Goal: Task Accomplishment & Management: Use online tool/utility

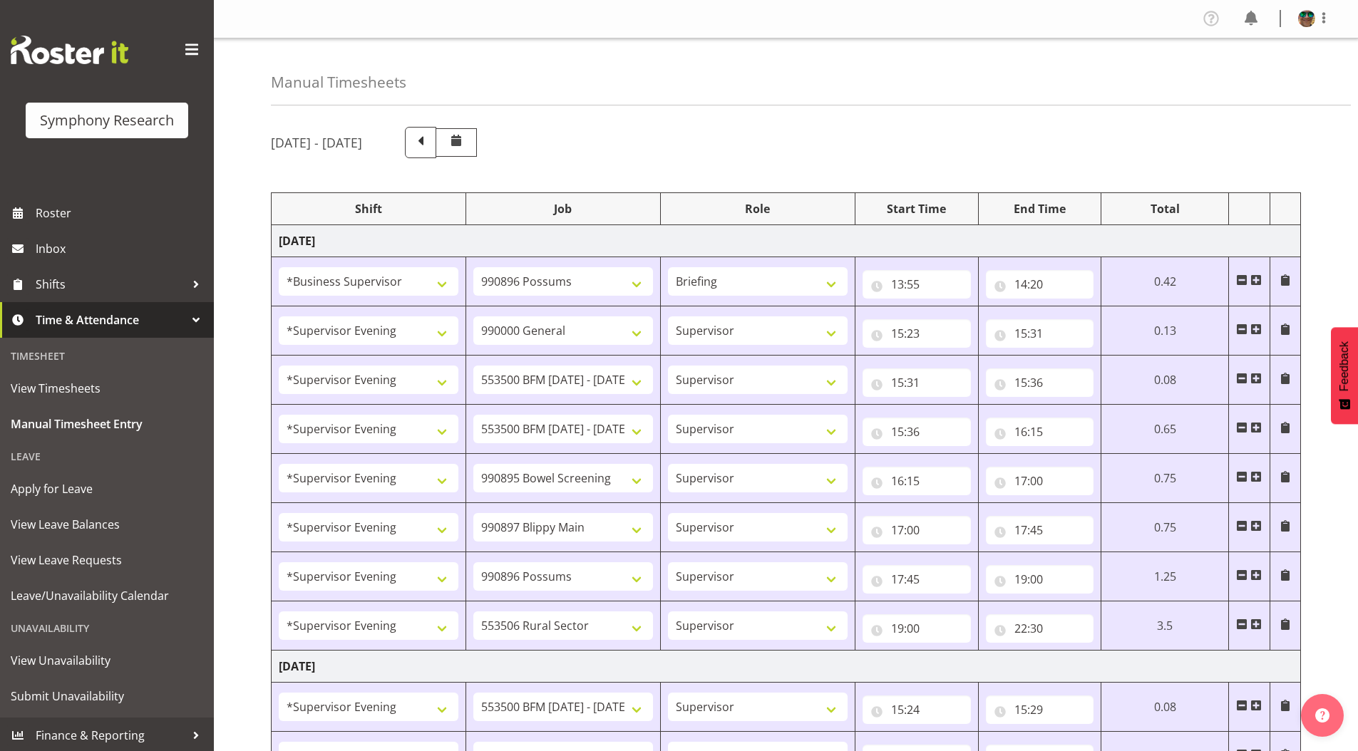
select select "1607"
select select "10633"
select select "297"
select select "4583"
select select "743"
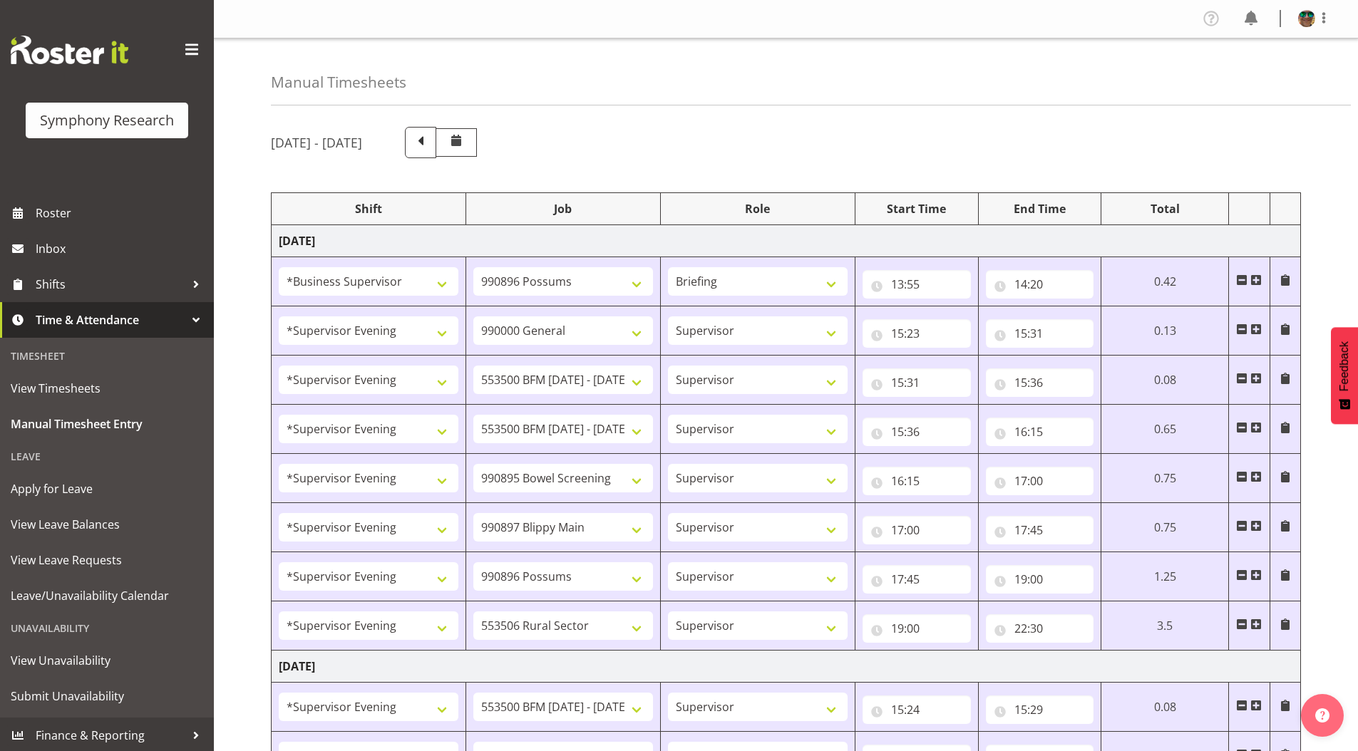
select select "4583"
select select "10242"
select select "4583"
select select "10242"
select select "4583"
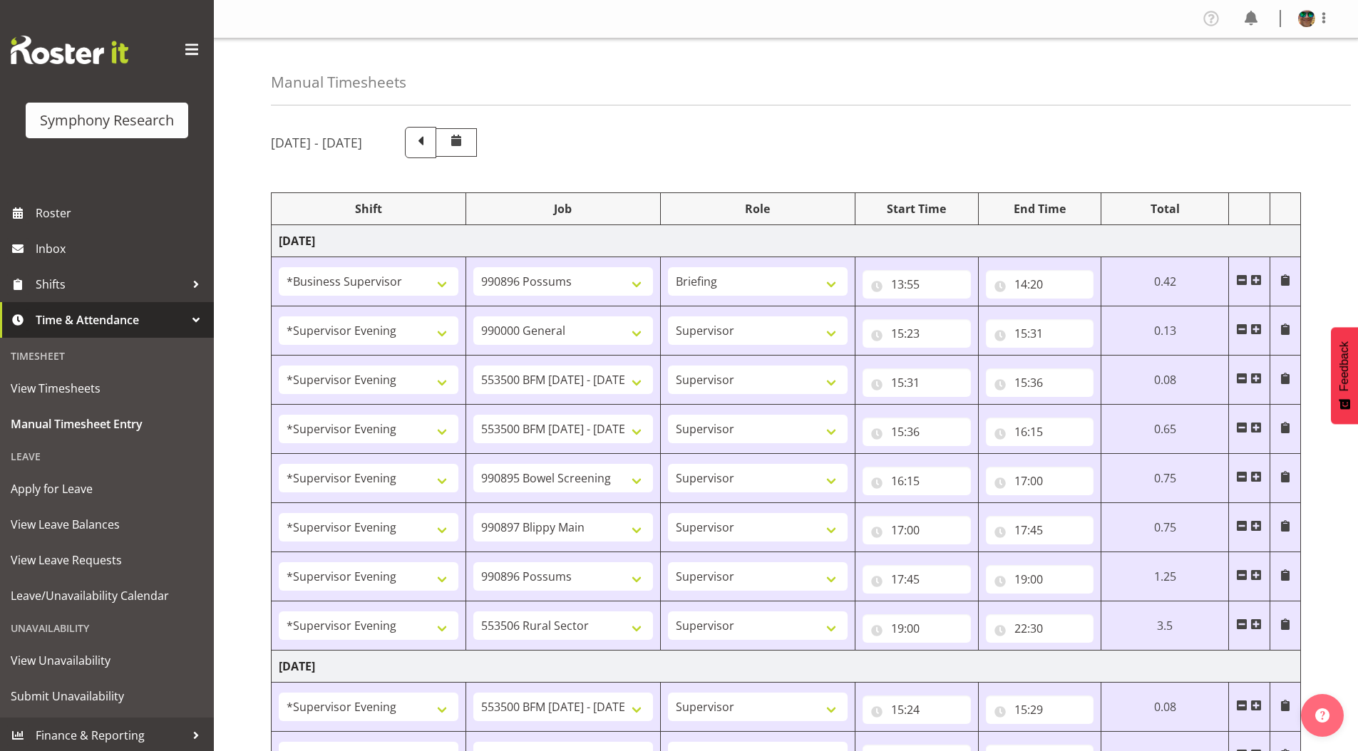
select select "10632"
select select "4583"
select select "10631"
select select "4583"
select select "10633"
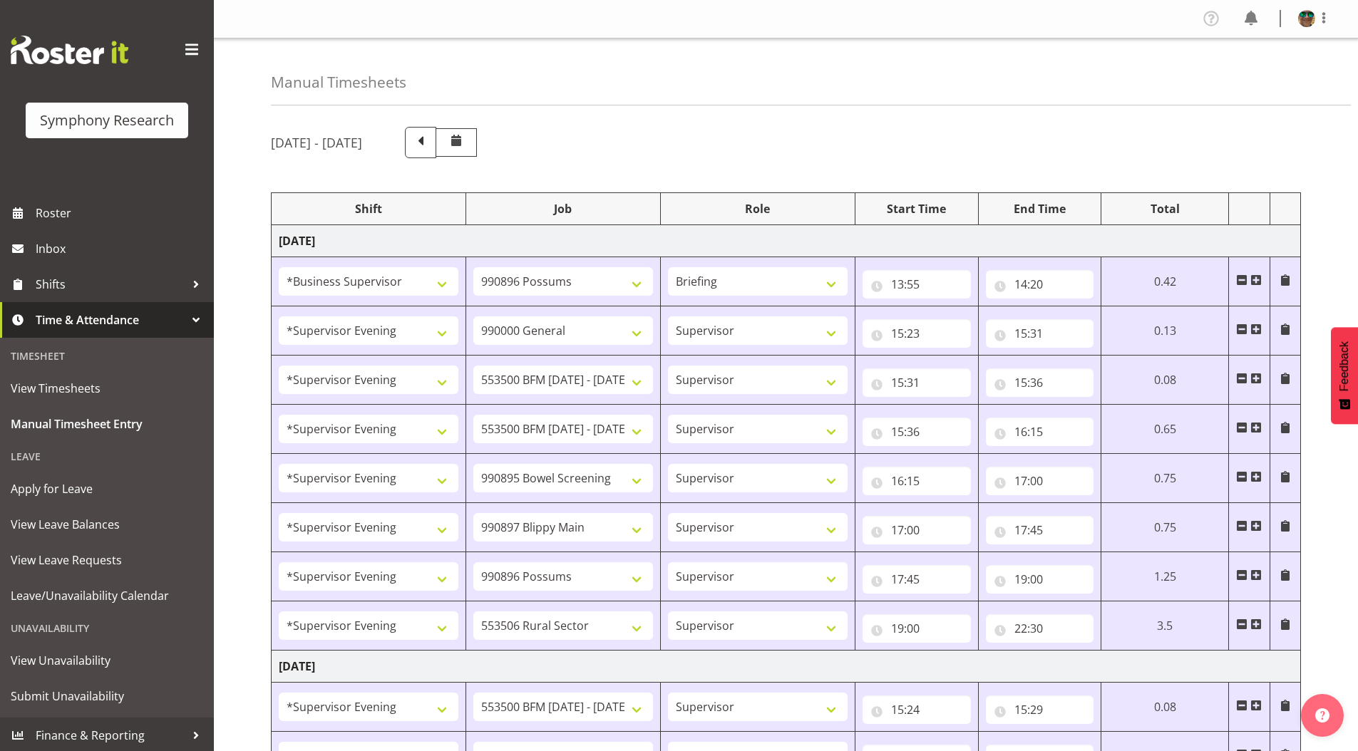
select select "4583"
select select "10587"
select select "4583"
select select "10242"
select select "4583"
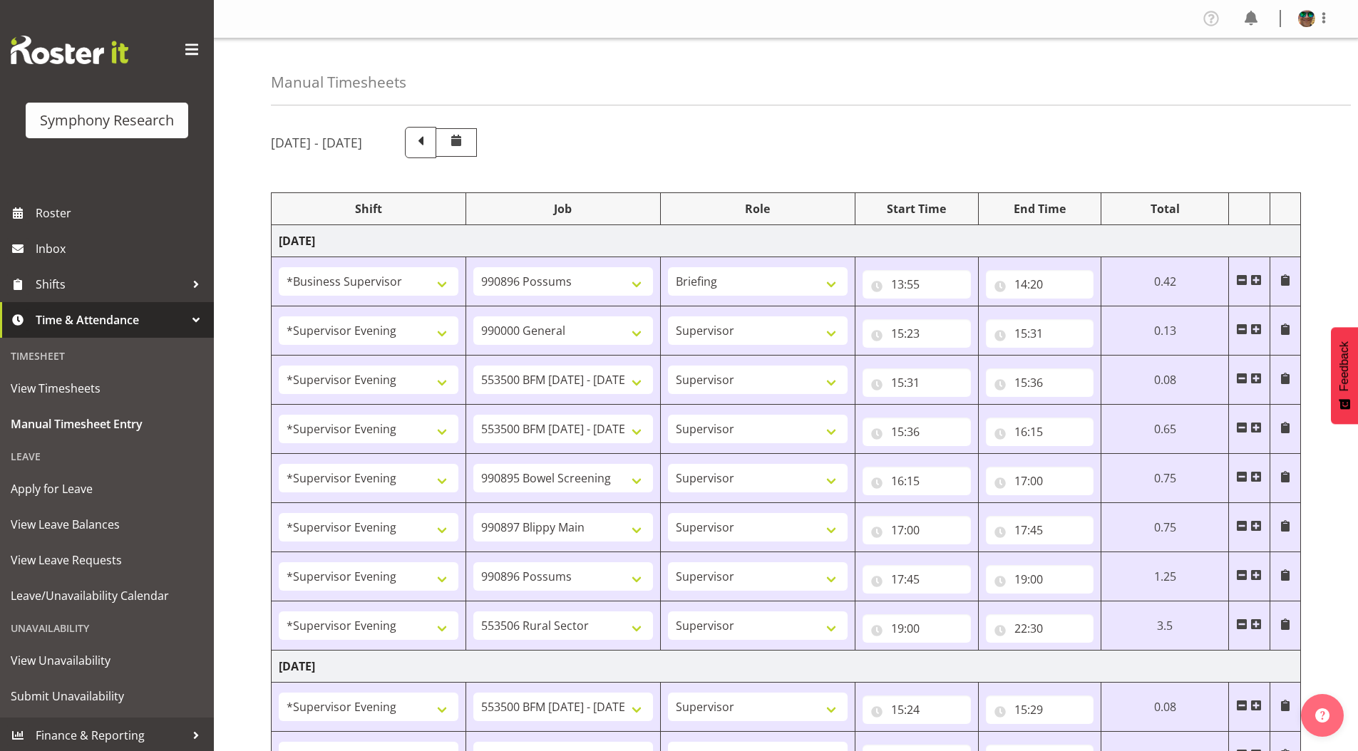
select select "10242"
select select "4583"
select select "9426"
select select "4583"
select select "10632"
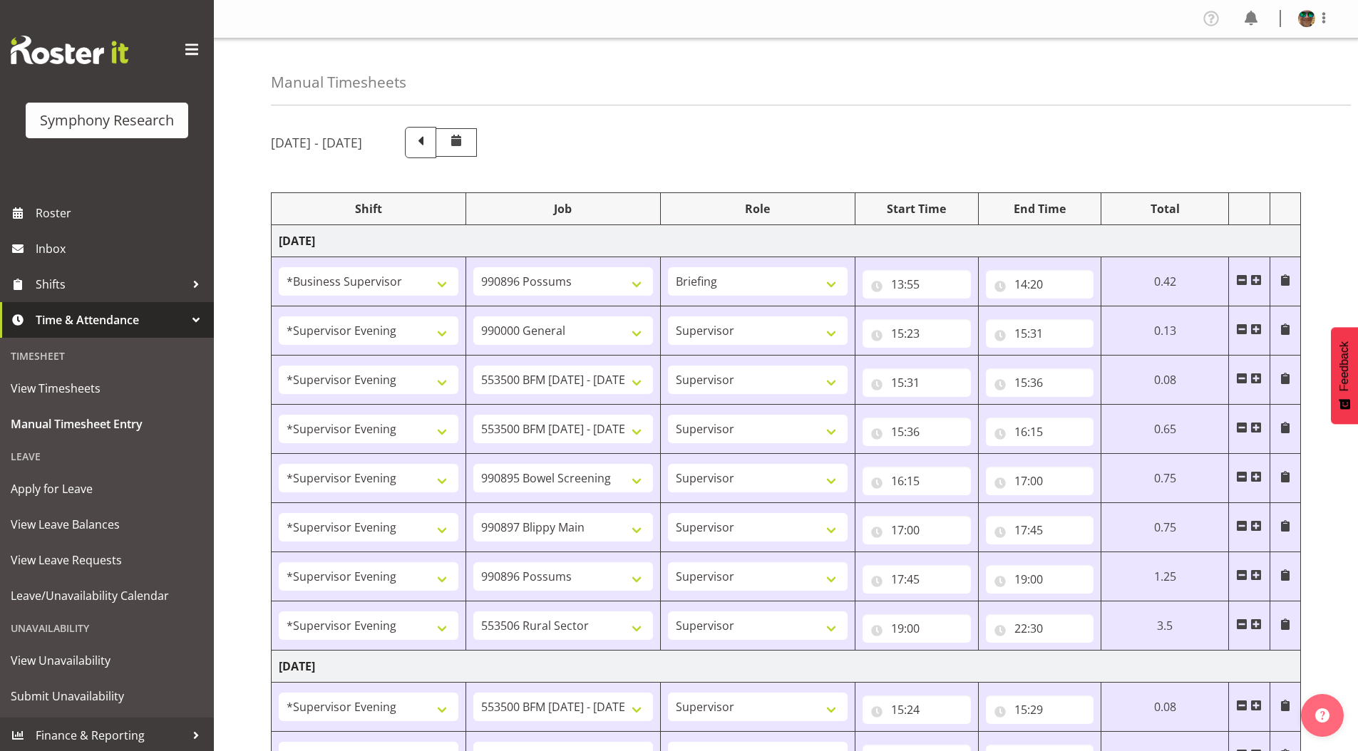
select select "4583"
select select "10631"
select select "4583"
select select "10633"
select select "4583"
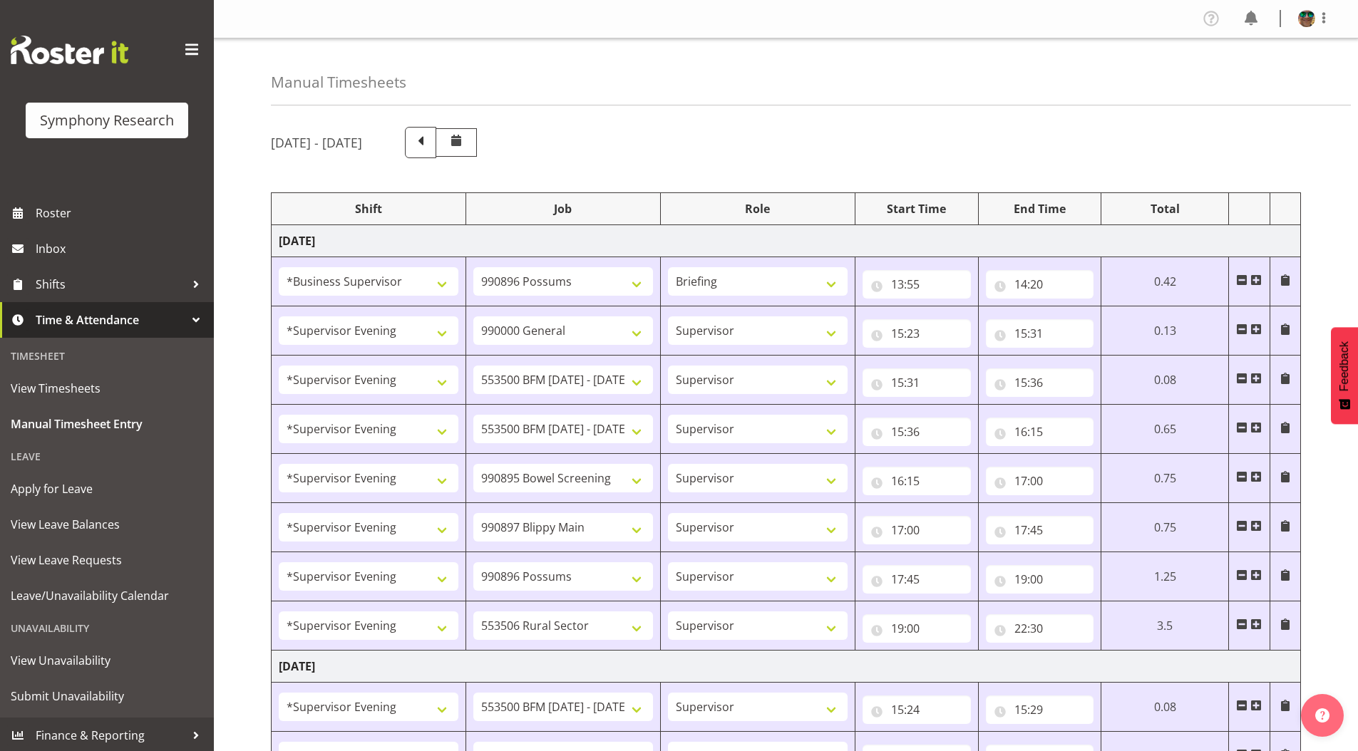
select select "10587"
select select "4583"
select select "743"
select select "4583"
select select "10242"
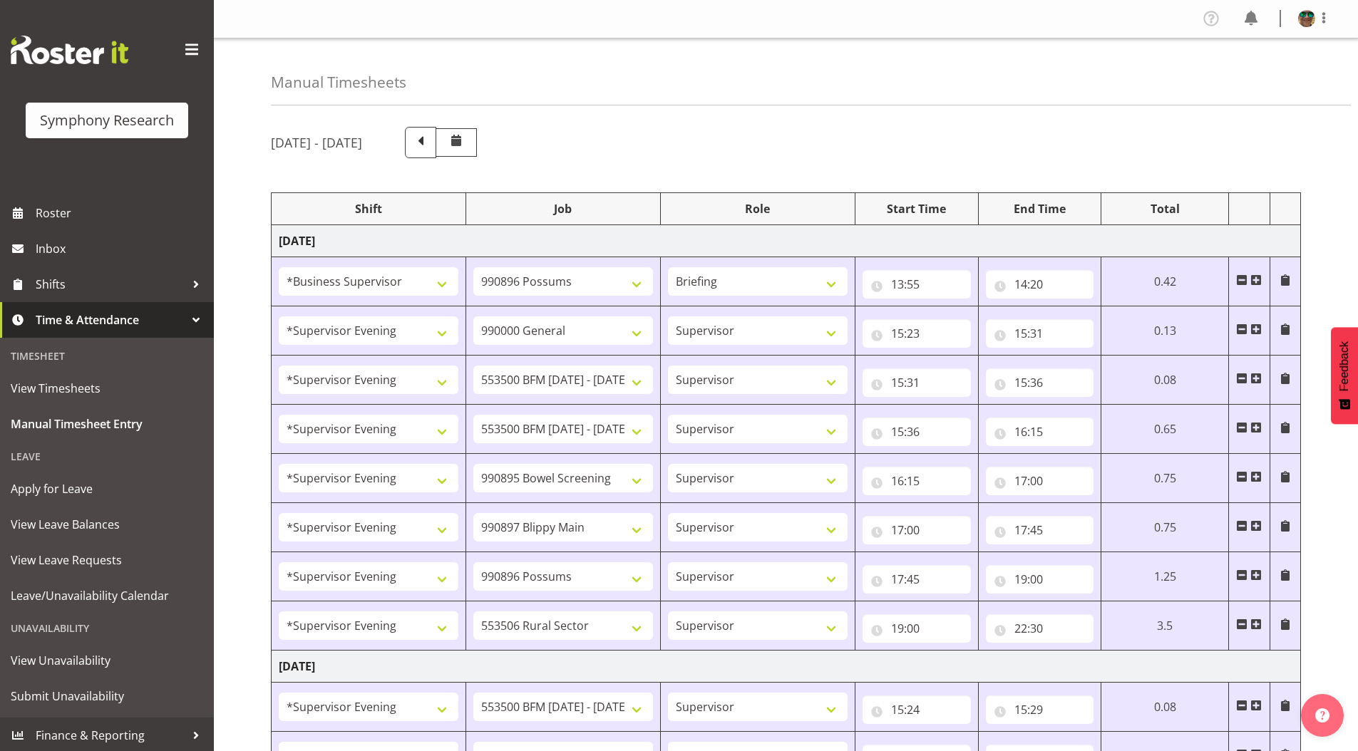
select select "4583"
select select "10242"
select select "4583"
select select "9426"
select select "4583"
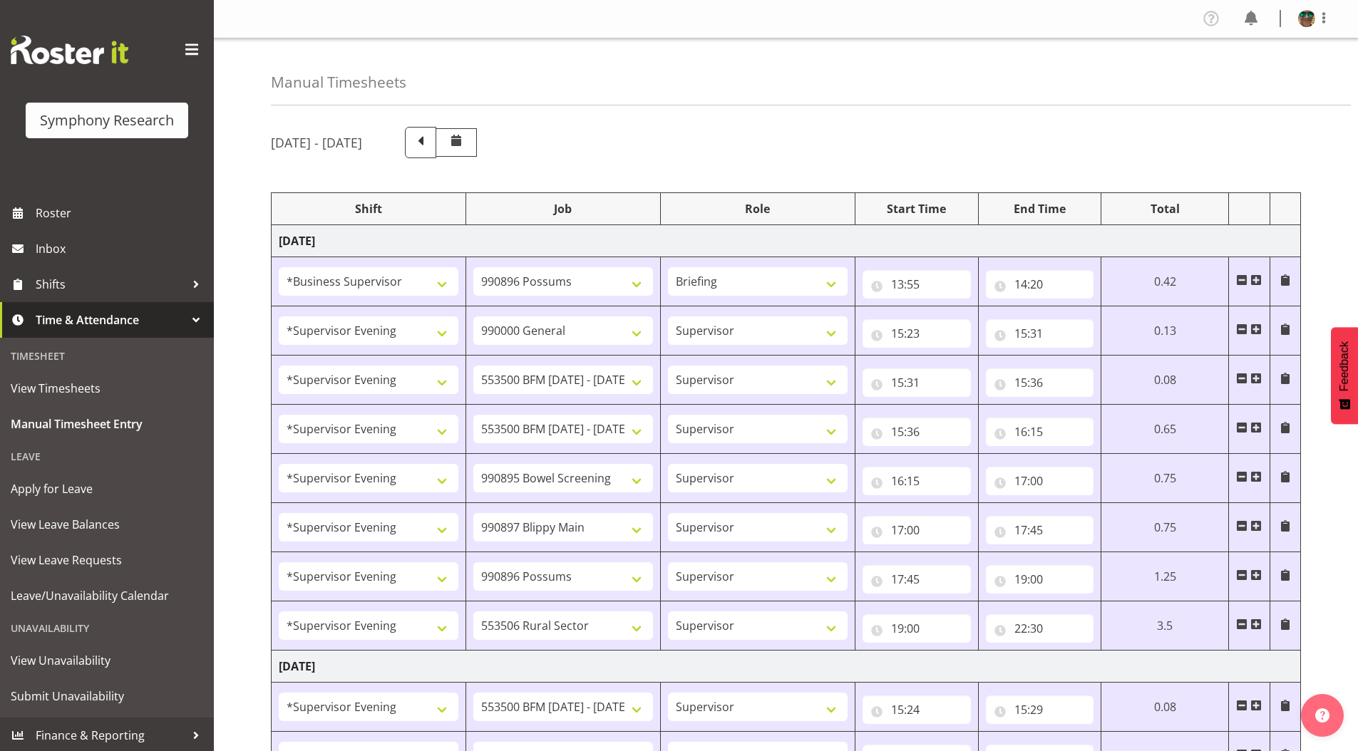
select select "10632"
select select "4583"
select select "10631"
select select "4583"
select select "10633"
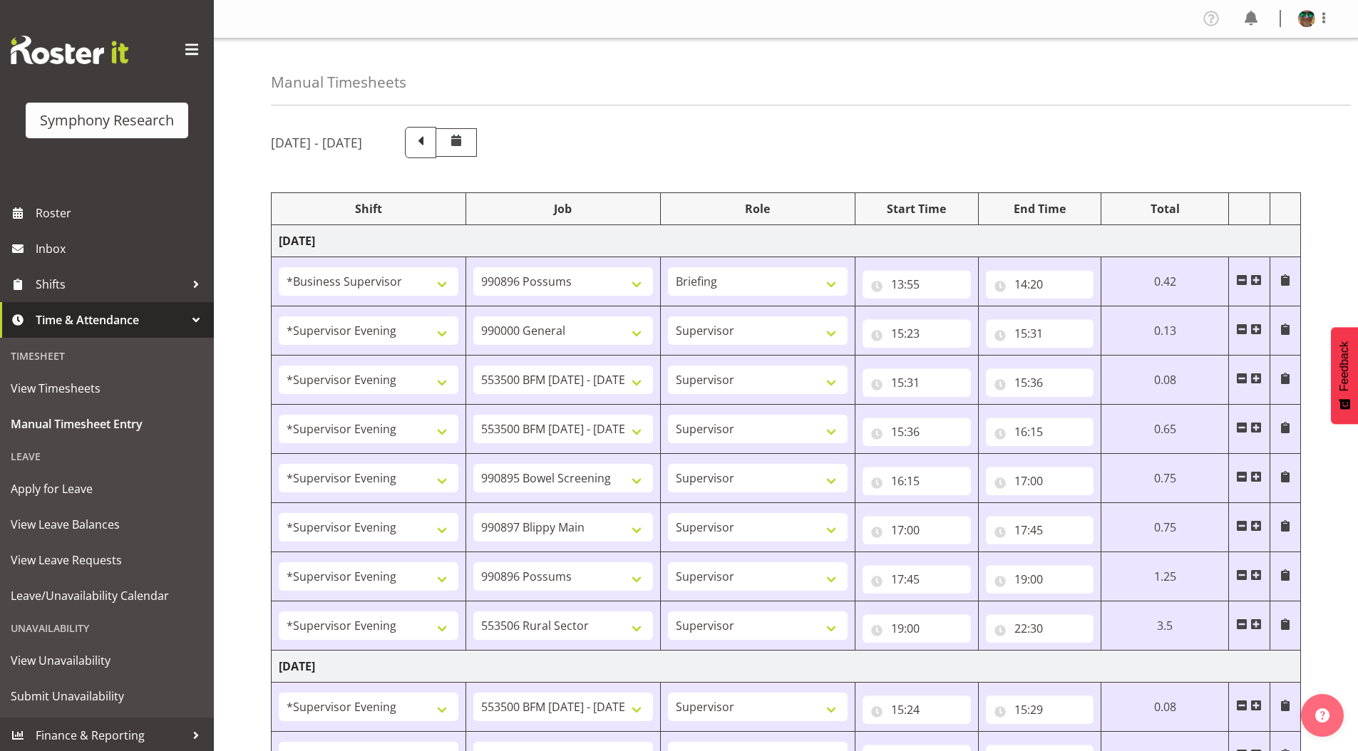
select select "4583"
select select "10575"
select select "4583"
select select "10587"
select select "4583"
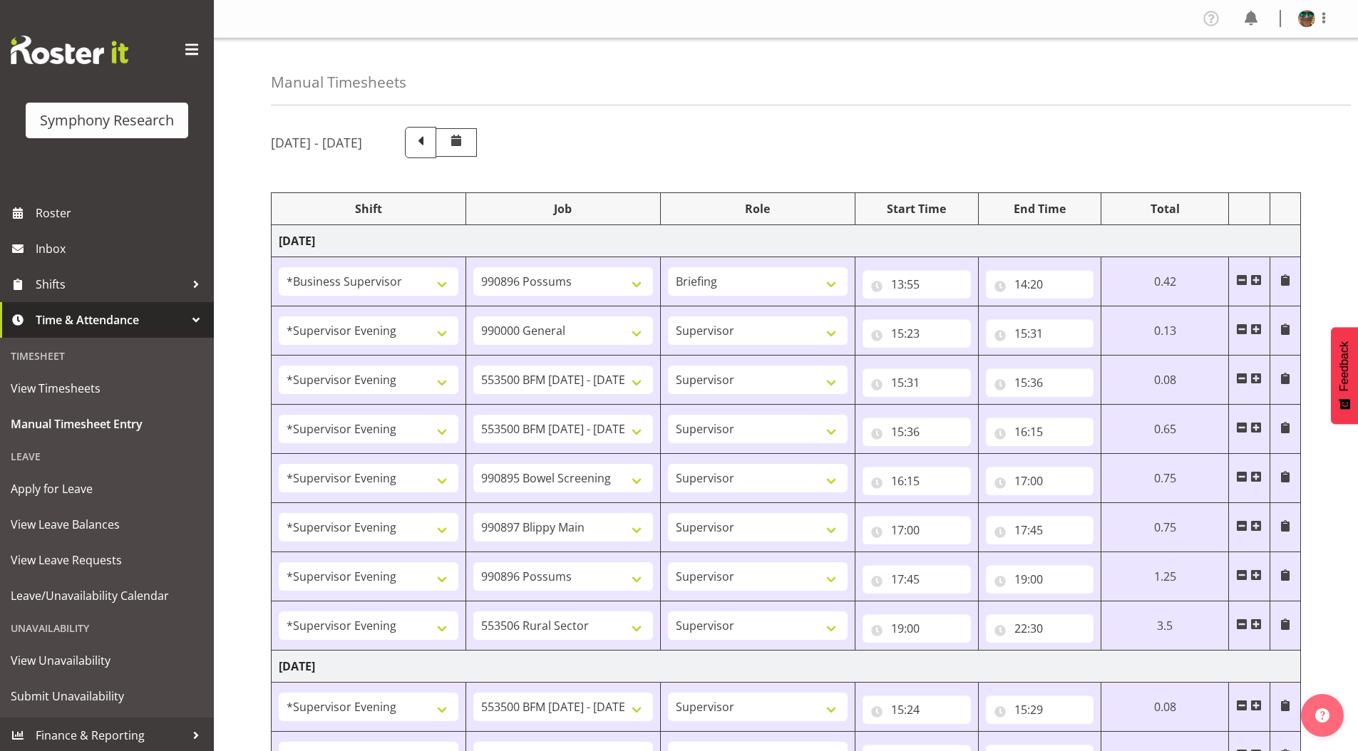
select select "10242"
select select "4583"
select select "10242"
select select "4583"
select select "9426"
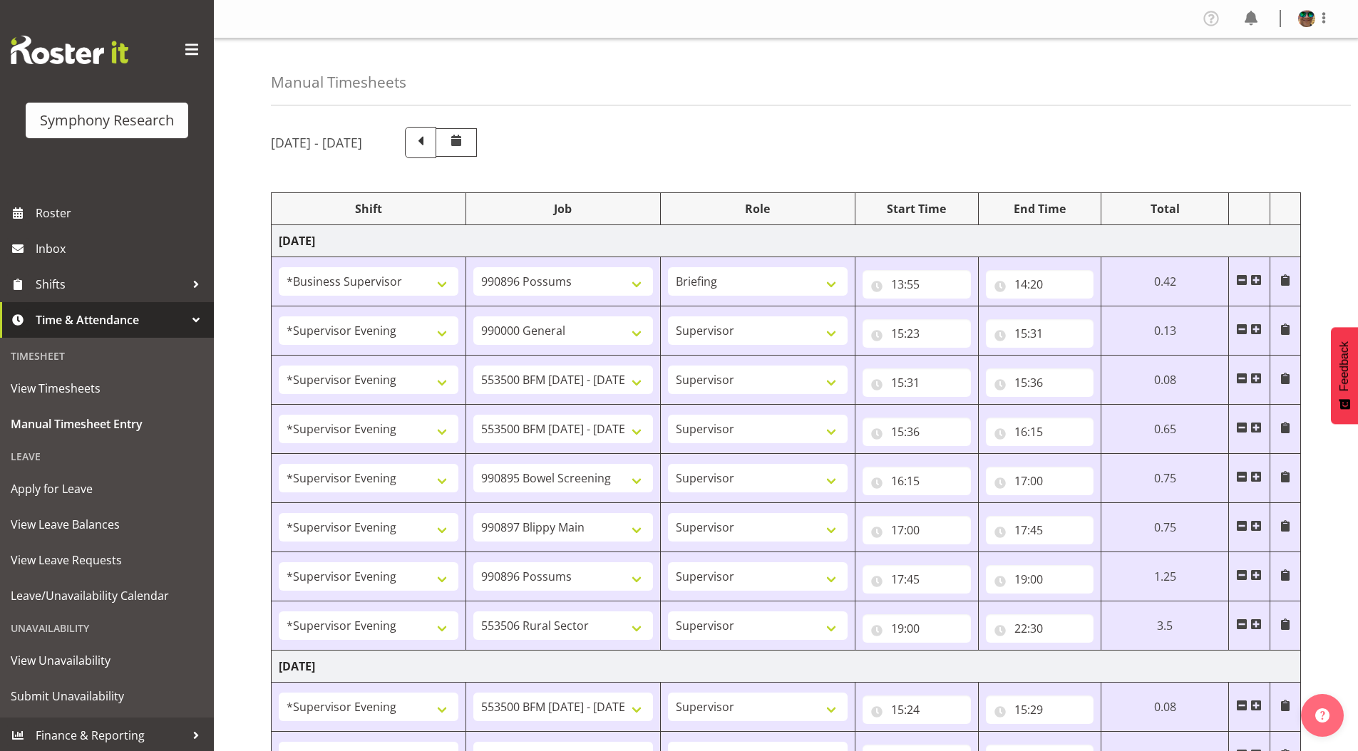
select select "4583"
select select "10632"
select select "4583"
select select "10631"
select select "4583"
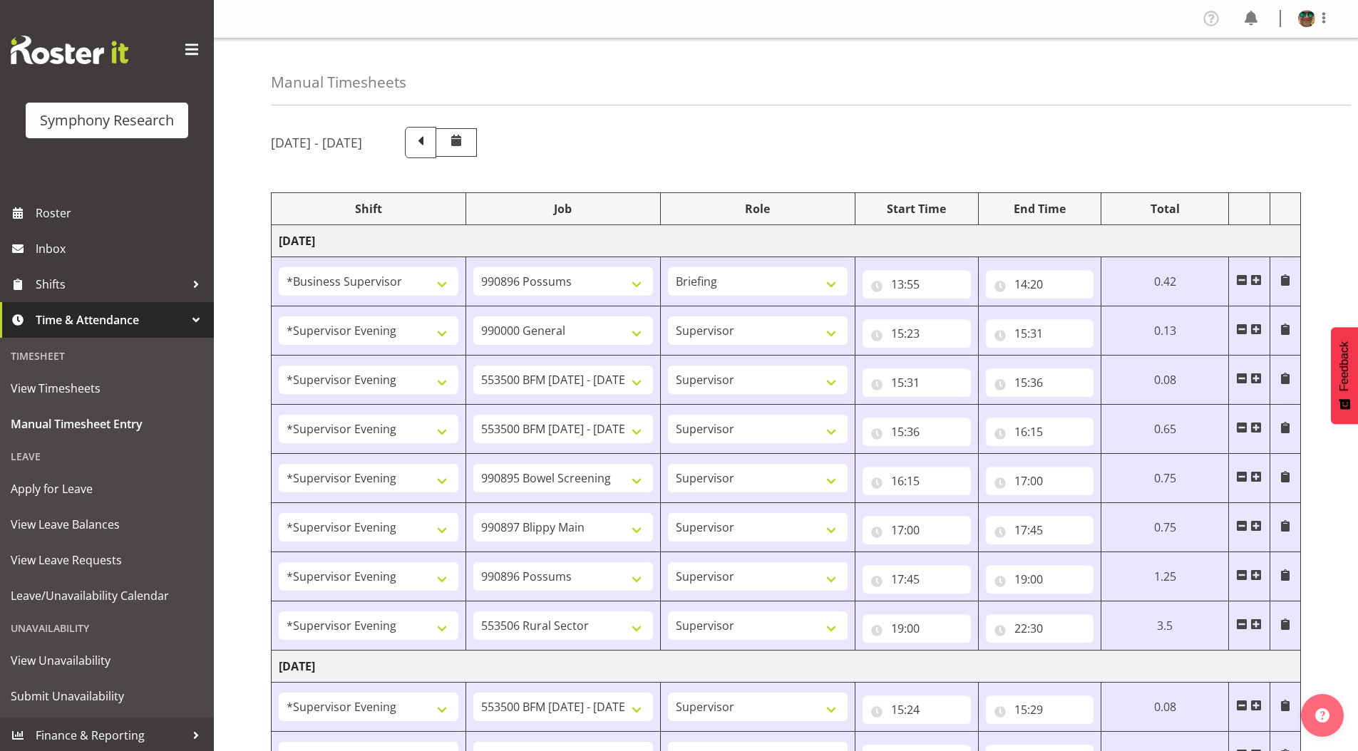
select select "10633"
select select "4583"
select select "10575"
select select "4583"
select select "10587"
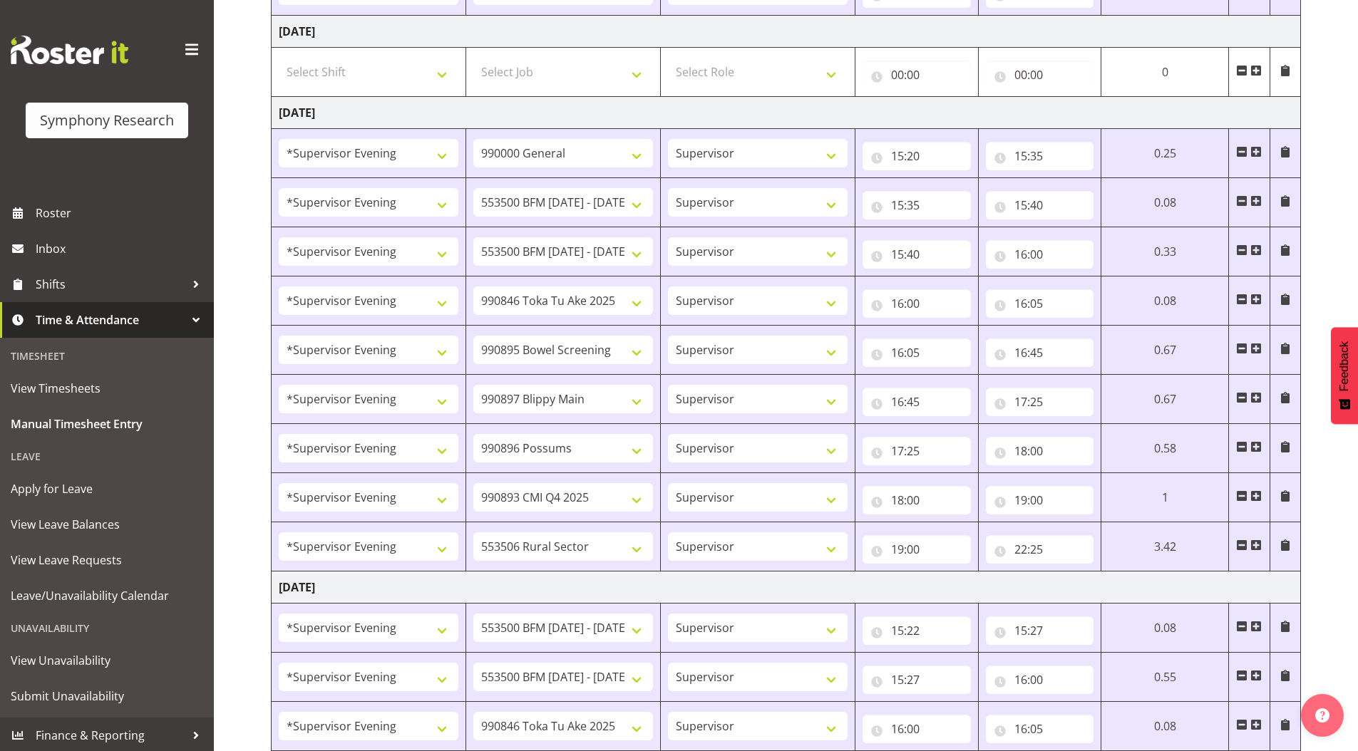
scroll to position [1511, 0]
